Goal: Communication & Community: Answer question/provide support

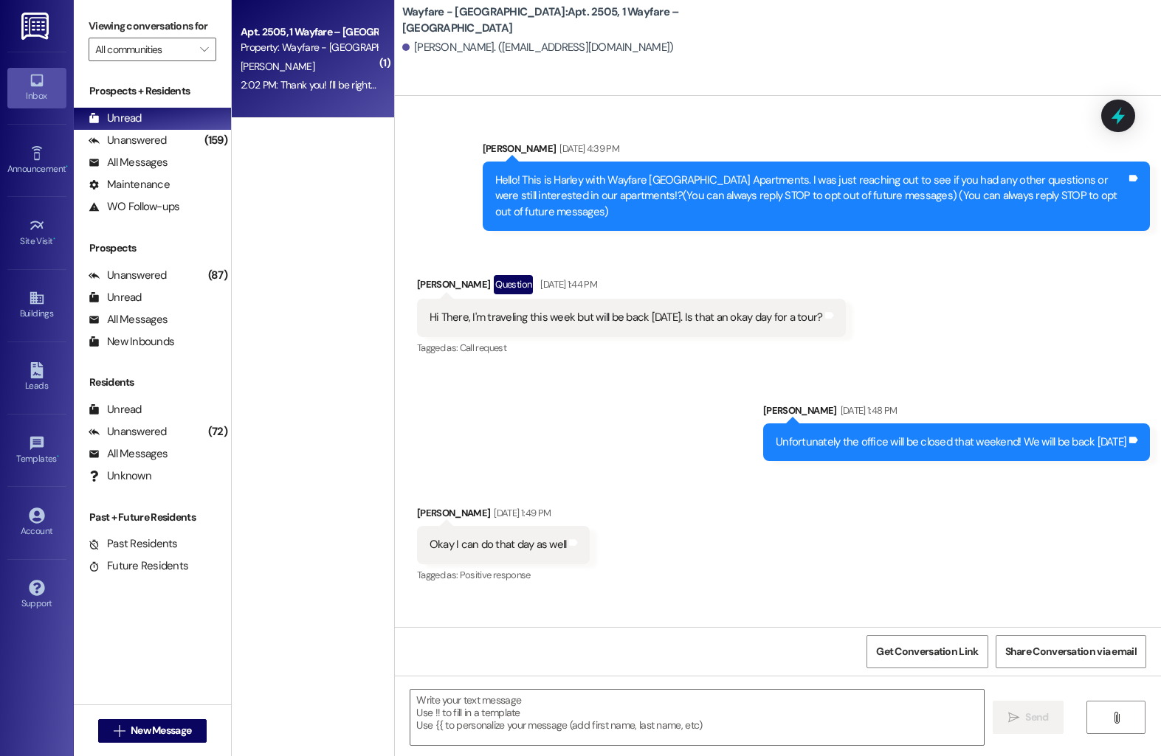
scroll to position [21768, 0]
